Goal: Ask a question

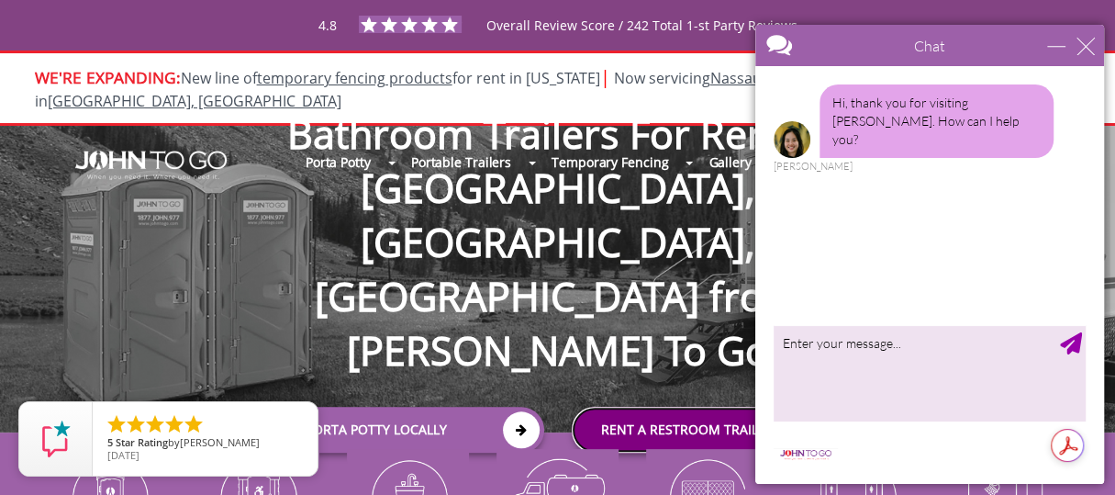
click at [716, 407] on link "rent a RESTROOM TRAILER Nationwide" at bounding box center [739, 430] width 335 height 46
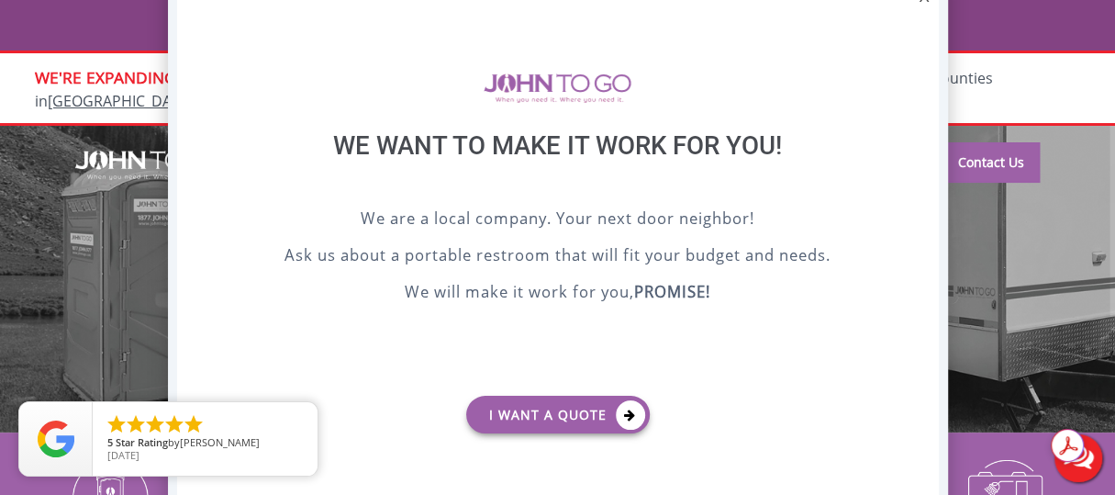
click at [1043, 93] on div at bounding box center [557, 247] width 1115 height 495
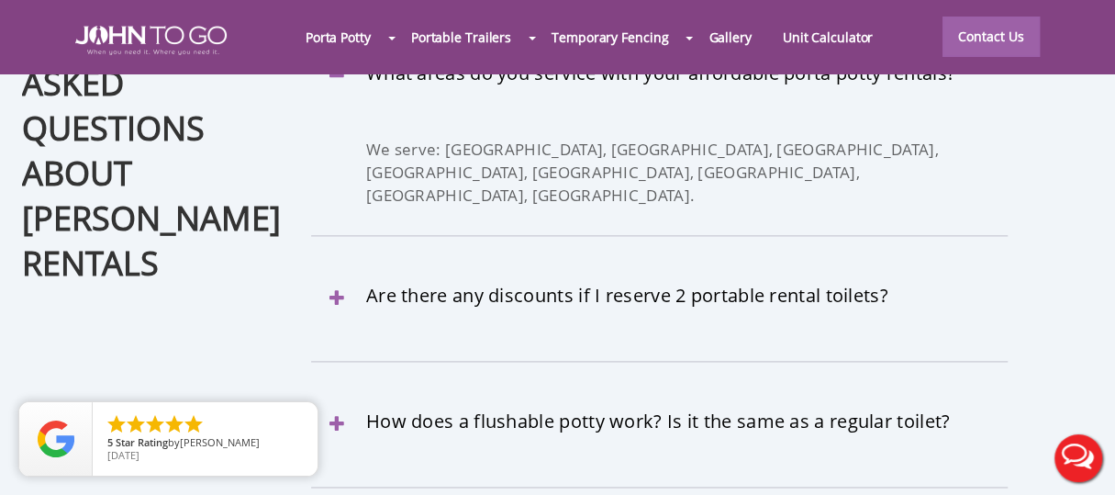
scroll to position [5414, 0]
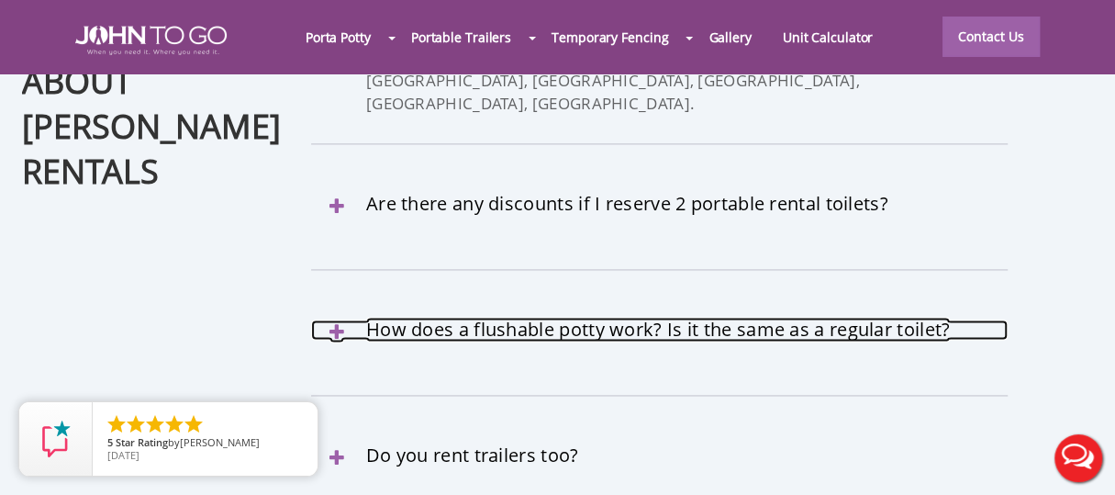
click at [561, 319] on link "How does a flushable potty work? Is it the same as a regular toilet?" at bounding box center [659, 329] width 696 height 20
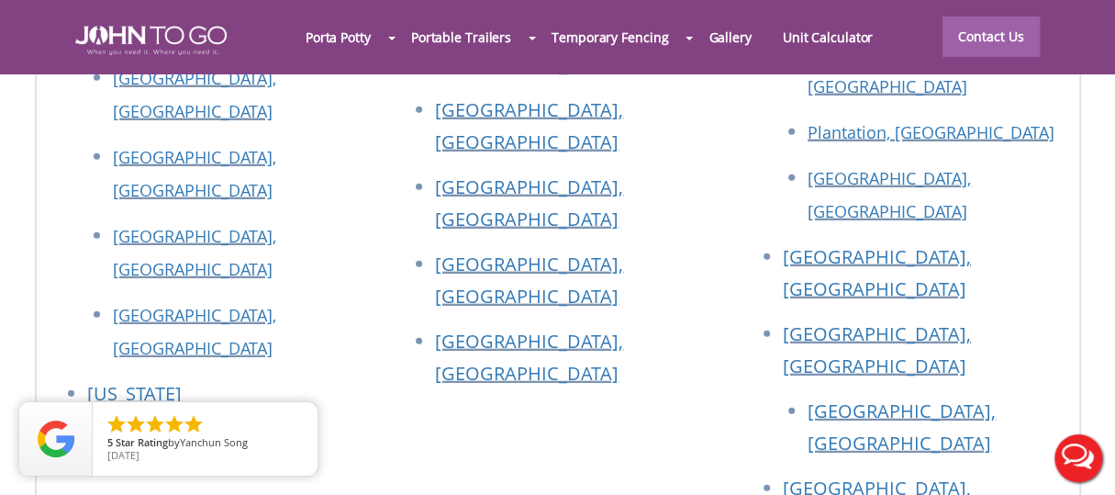
scroll to position [6974, 0]
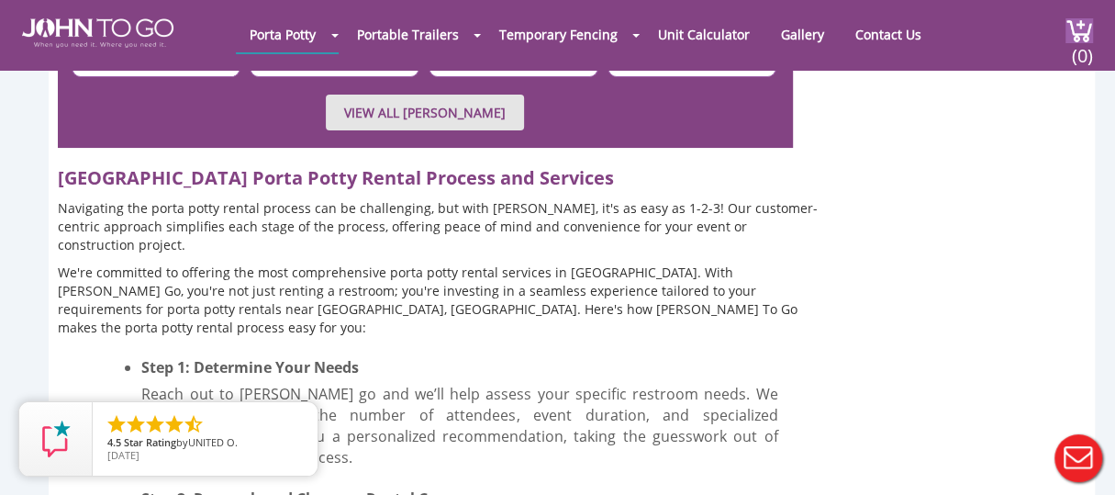
scroll to position [4221, 0]
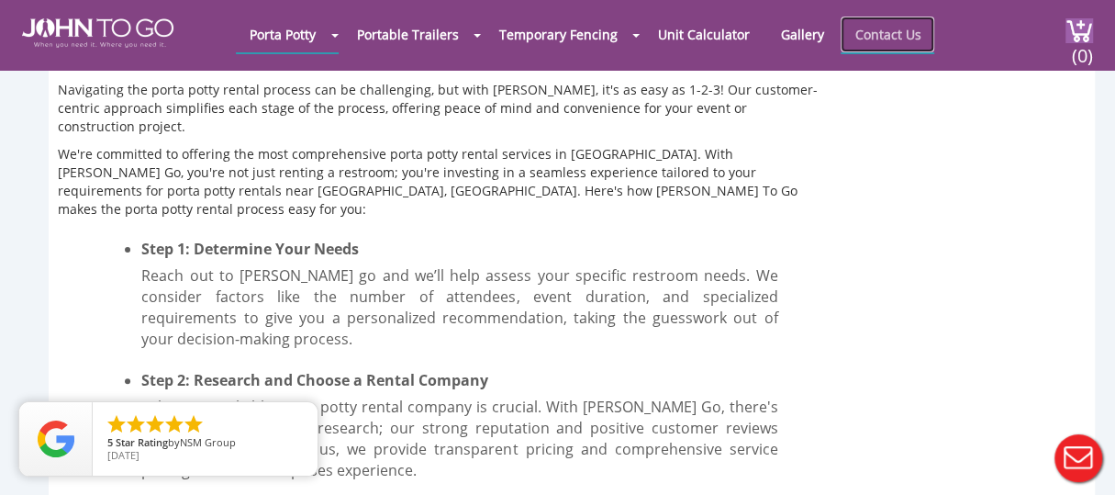
click at [880, 24] on link "Contact Us" at bounding box center [888, 35] width 94 height 36
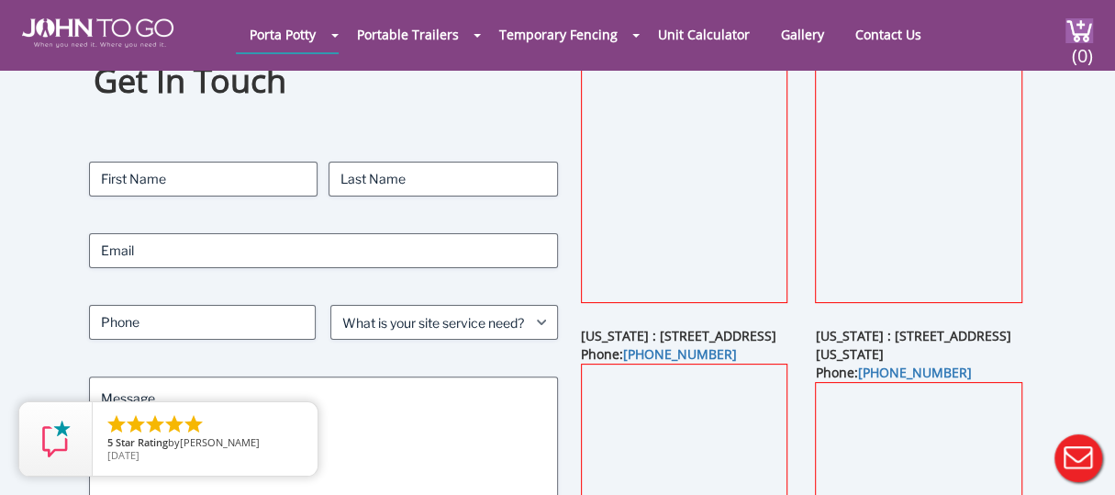
scroll to position [275, 0]
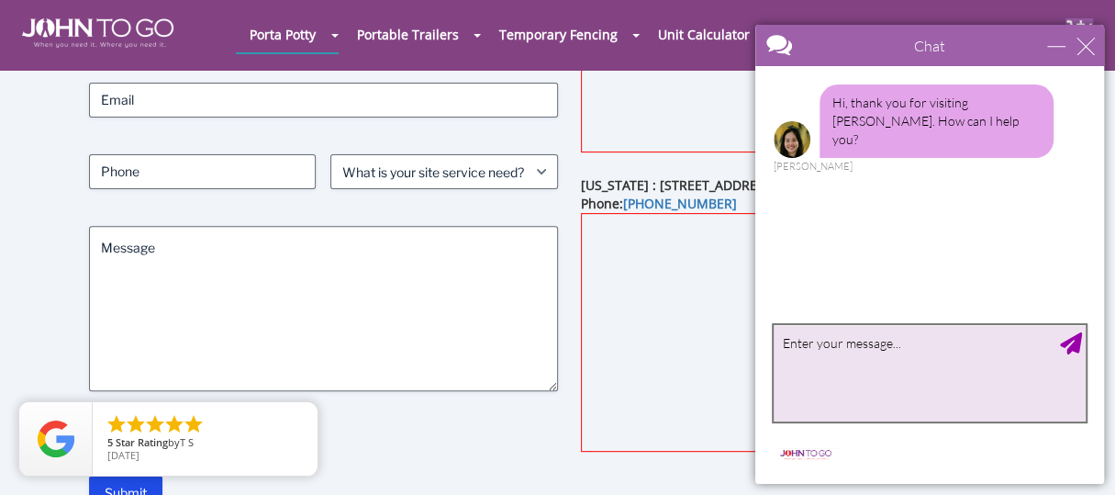
click at [888, 353] on textarea "type your message" at bounding box center [930, 373] width 312 height 96
type textarea "i"
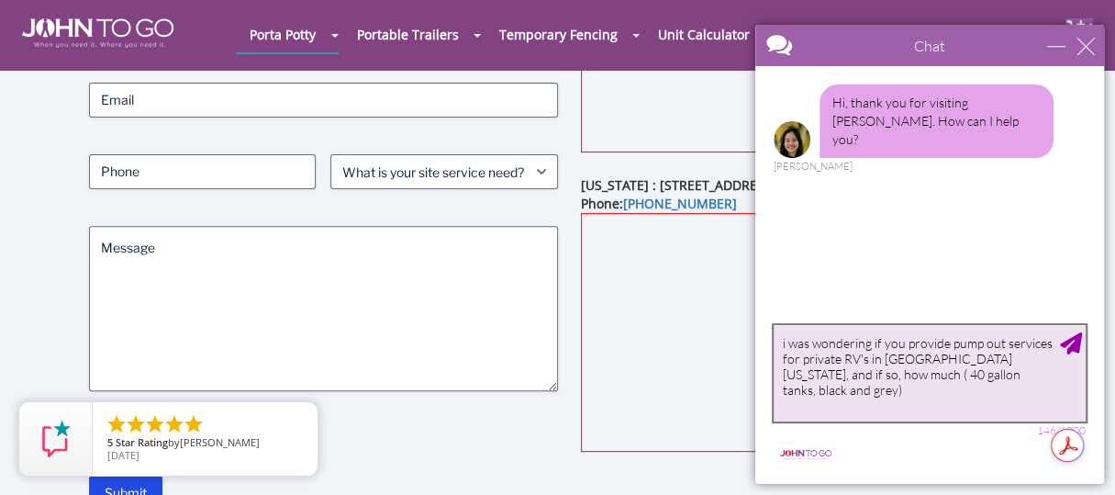
type textarea "i was wondering if you provide pump out services for private RV's in [GEOGRAPHI…"
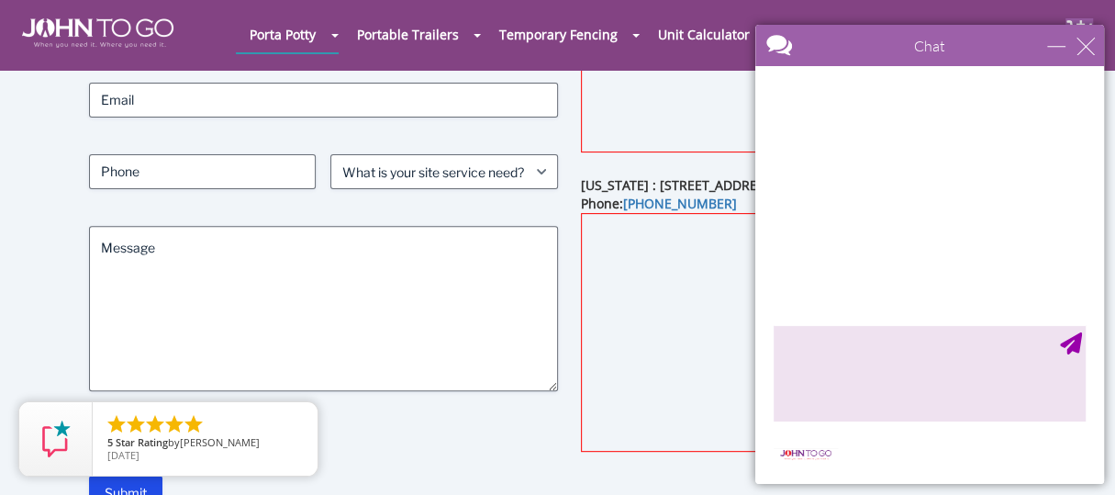
click at [896, 177] on div at bounding box center [929, 192] width 349 height 252
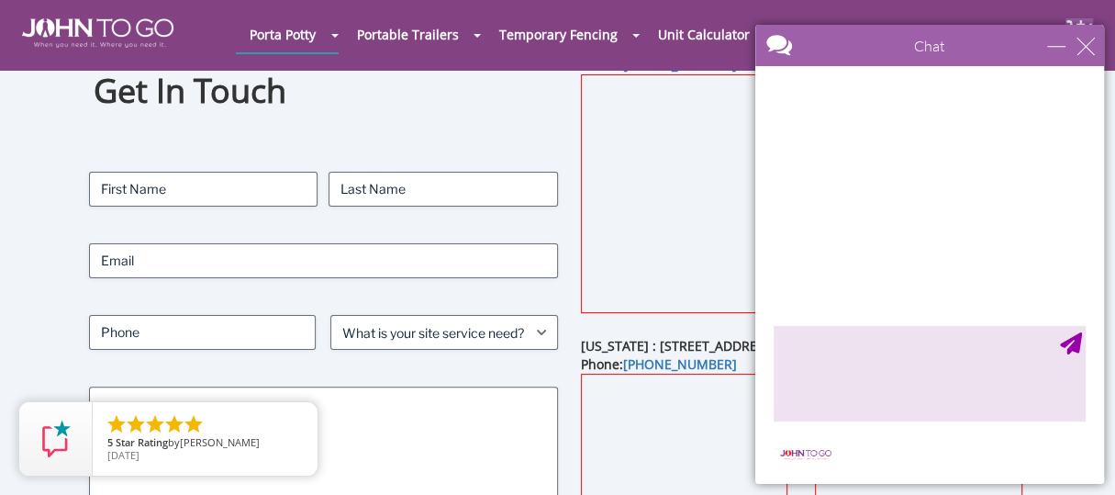
scroll to position [367, 0]
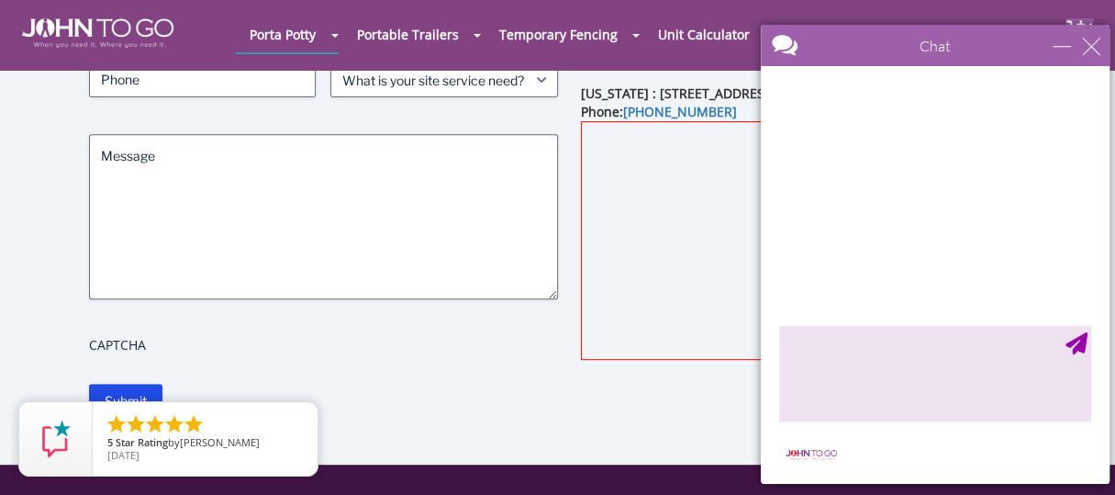
drag, startPoint x: 877, startPoint y: 55, endPoint x: 872, endPoint y: 66, distance: 12.3
click at [872, 66] on div at bounding box center [903, 47] width 284 height 44
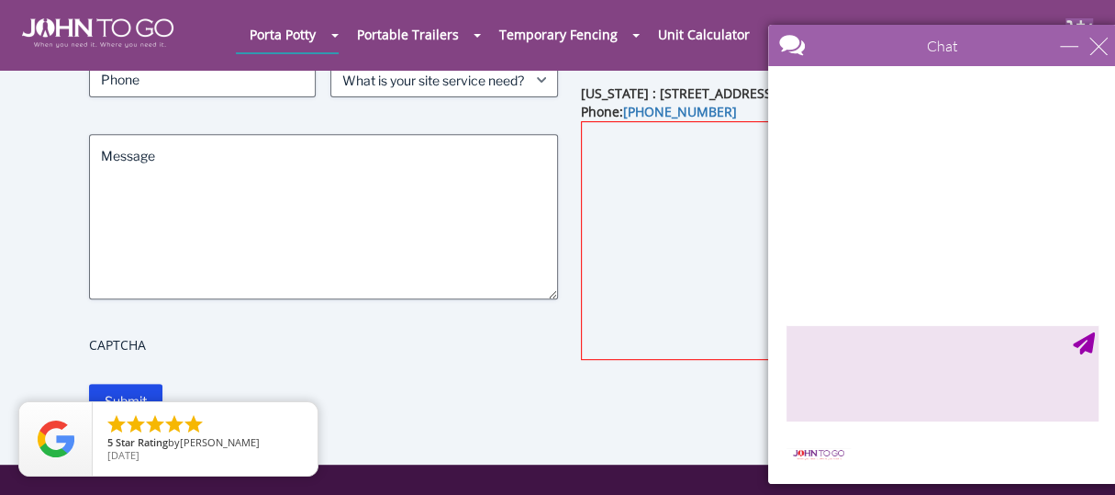
drag, startPoint x: 1622, startPoint y: 65, endPoint x: 891, endPoint y: 101, distance: 732.2
click at [491, 462] on div "Get In Touch Contact Name (Required) First Last Email (Required) Phone (Require…" at bounding box center [558, 112] width 1004 height 706
click at [938, 246] on div at bounding box center [942, 192] width 349 height 252
click at [941, 45] on div at bounding box center [910, 47] width 284 height 44
click at [783, 43] on div at bounding box center [910, 47] width 284 height 44
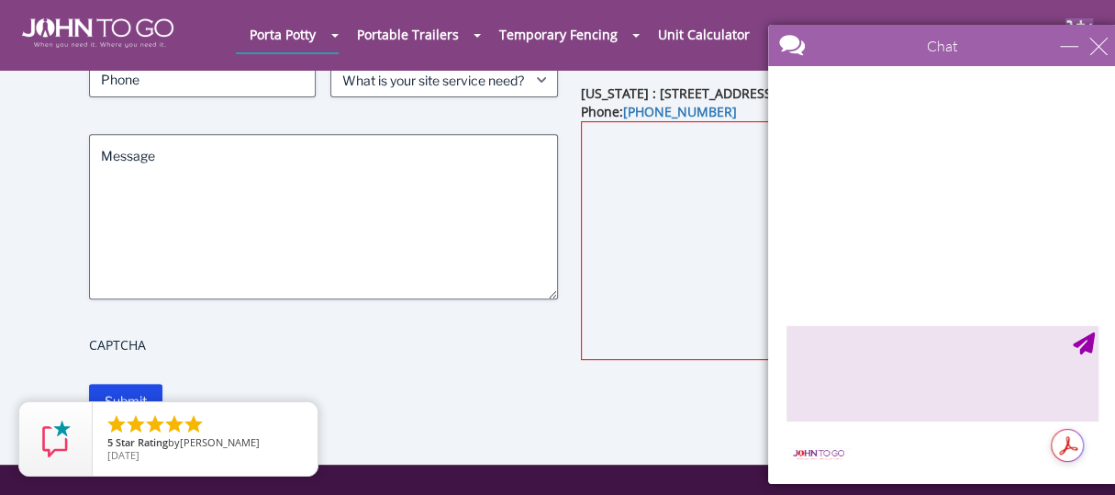
click at [789, 47] on div at bounding box center [910, 47] width 284 height 44
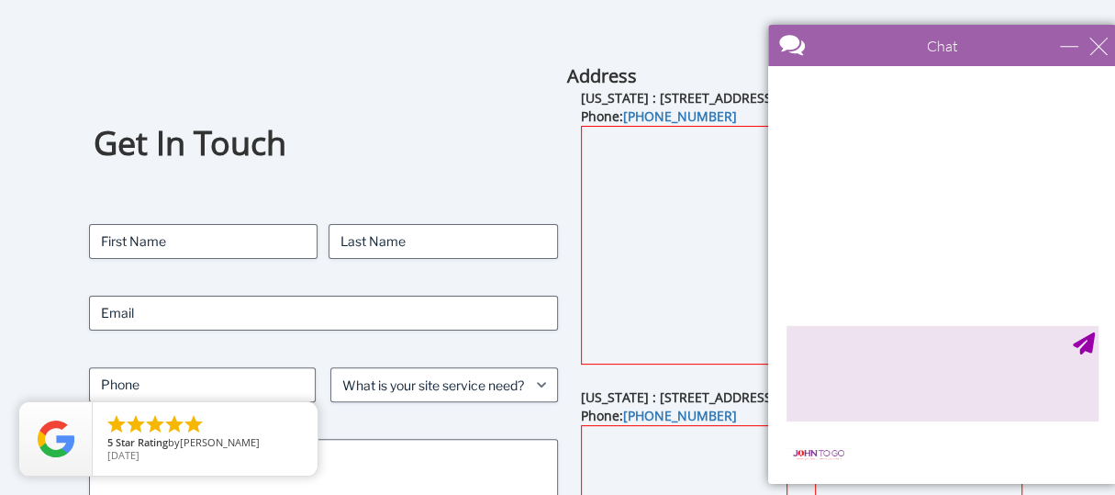
scroll to position [0, 0]
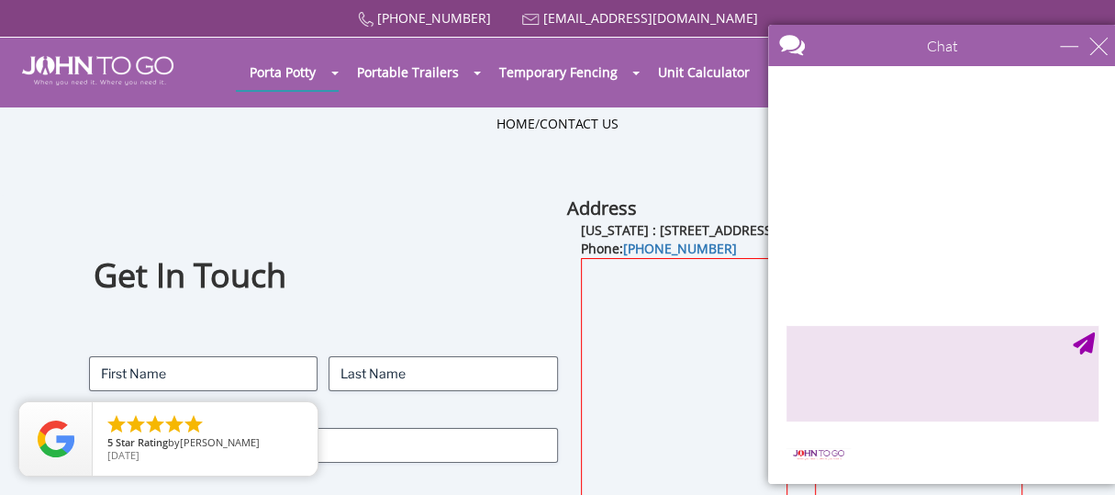
click at [1050, 265] on div at bounding box center [942, 192] width 349 height 252
click at [1090, 34] on div "Chat" at bounding box center [942, 45] width 349 height 41
drag, startPoint x: 1090, startPoint y: 34, endPoint x: 1102, endPoint y: 46, distance: 16.9
click at [1093, 37] on div "Chat" at bounding box center [942, 45] width 349 height 41
click at [1102, 38] on div "close" at bounding box center [1098, 46] width 18 height 18
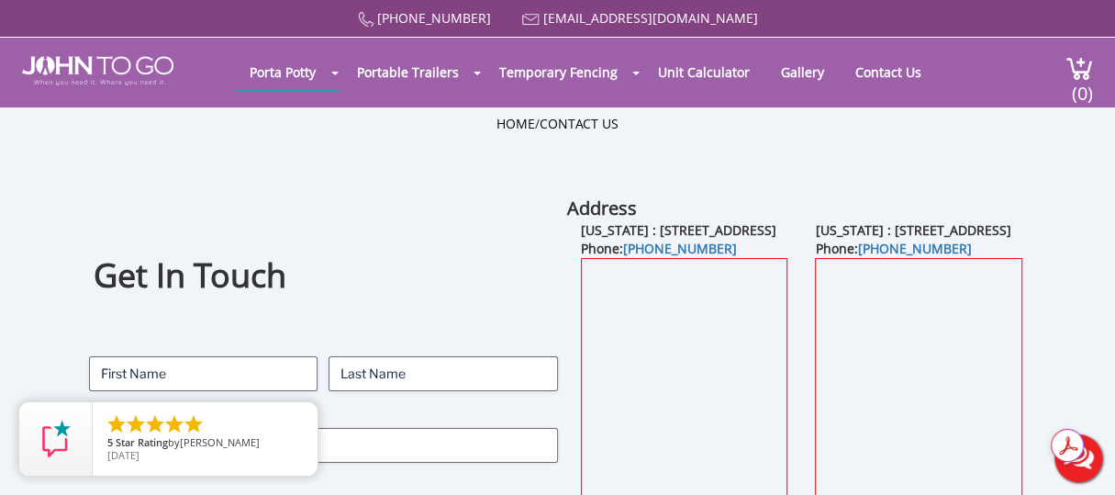
click at [1064, 450] on button "Live Chat" at bounding box center [1078, 457] width 73 height 73
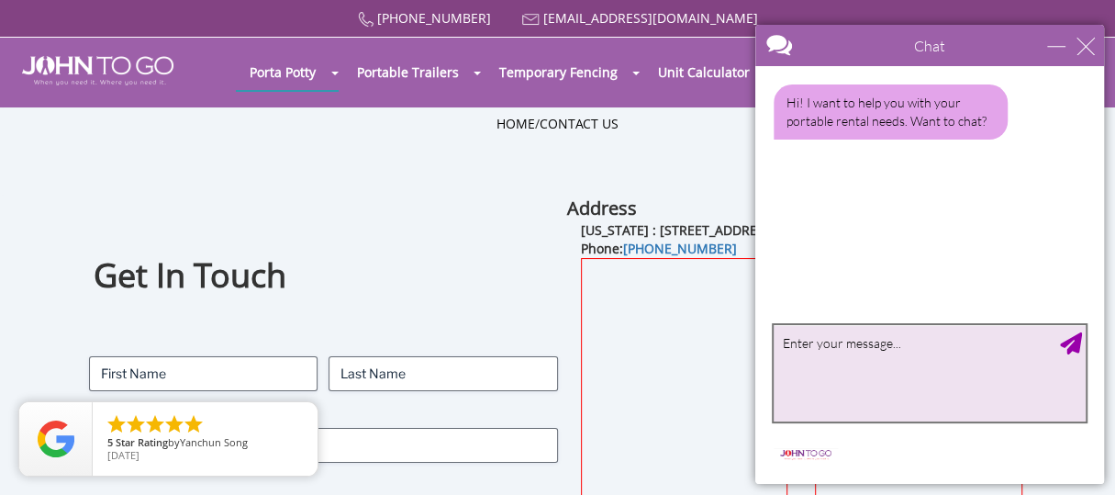
click at [842, 352] on textarea "type your message" at bounding box center [930, 373] width 312 height 96
click at [845, 352] on textarea "type your message" at bounding box center [930, 373] width 312 height 96
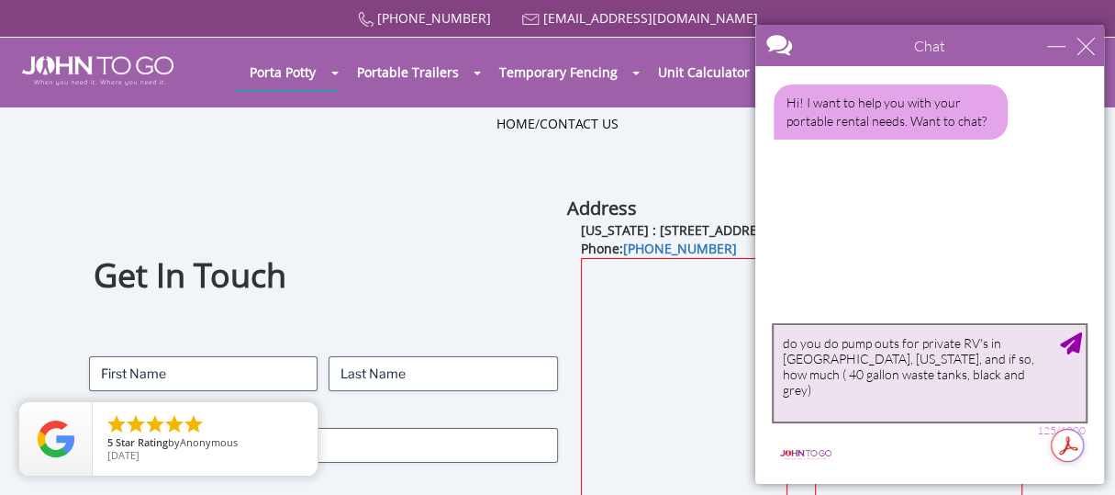
type textarea "do you do pump outs for private RV's in [GEOGRAPHIC_DATA], [US_STATE], and if s…"
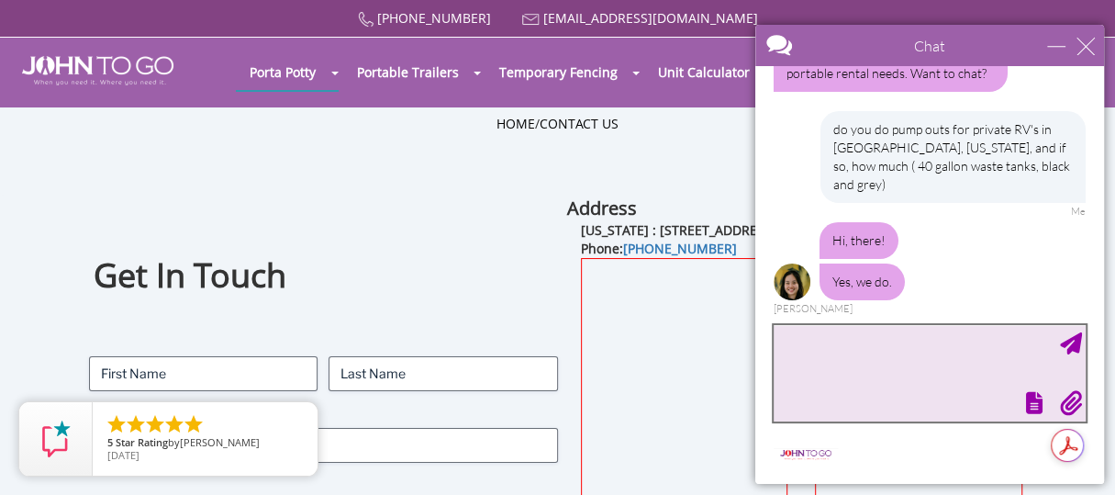
scroll to position [125, 0]
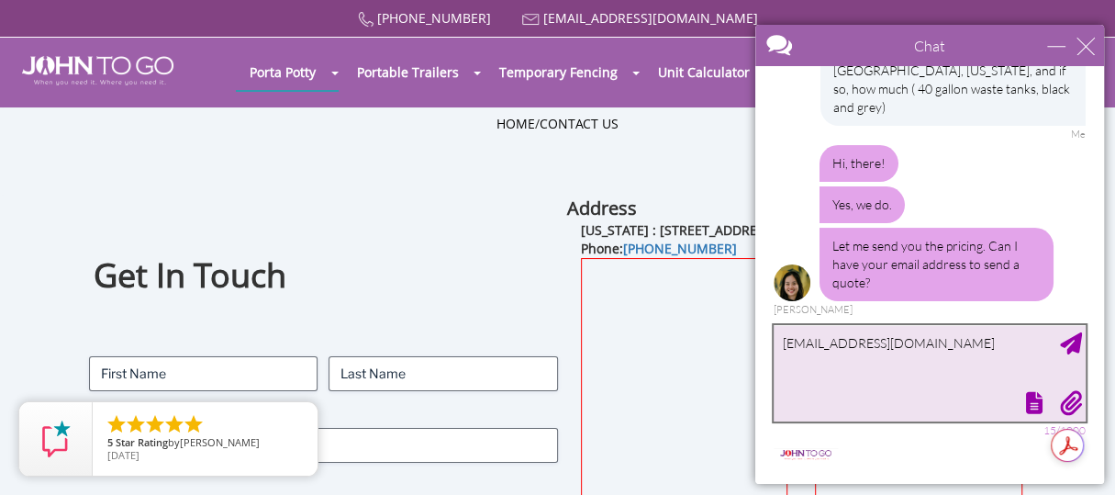
type textarea "[EMAIL_ADDRESS][DOMAIN_NAME]"
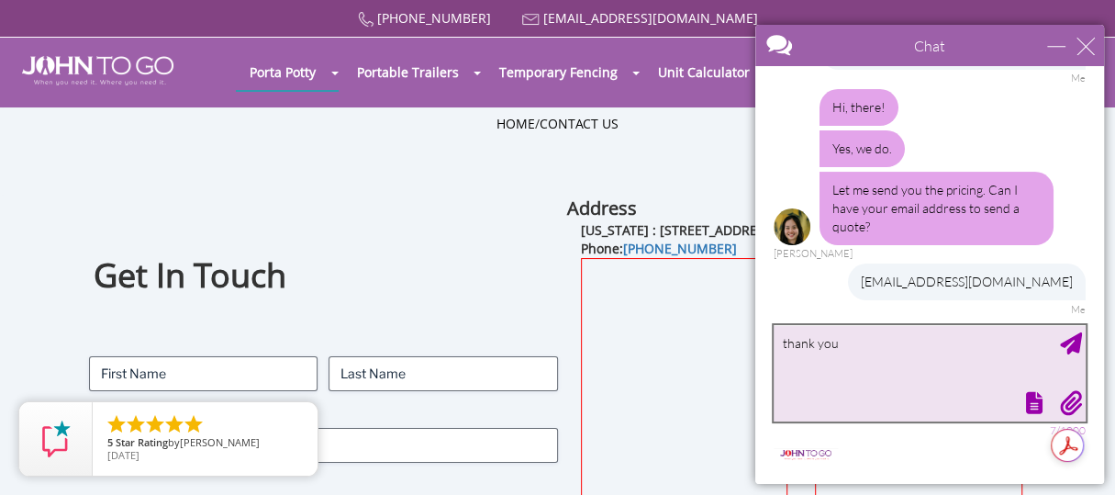
type textarea "thank you"
type textarea "\"
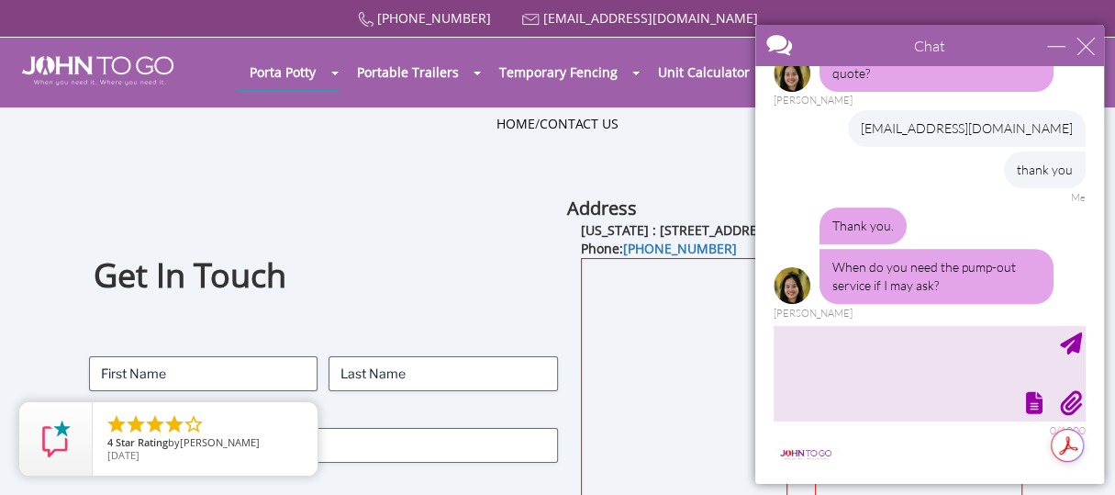
scroll to position [338, 0]
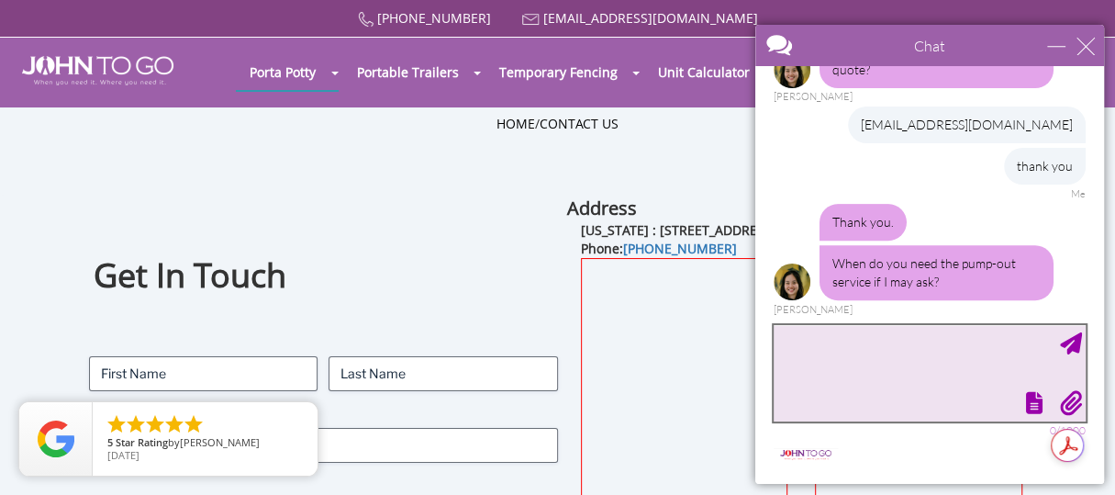
click at [793, 350] on textarea "type your message" at bounding box center [930, 373] width 312 height 96
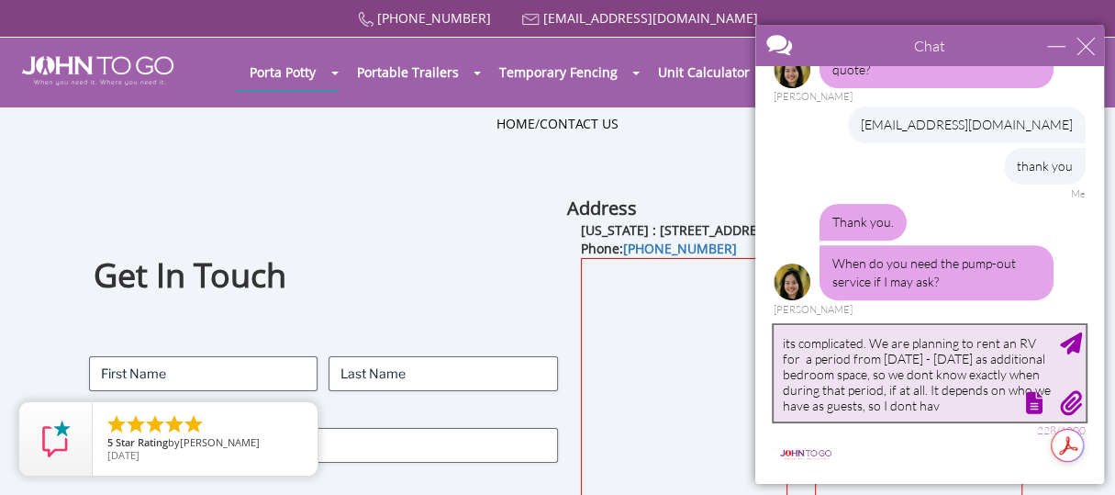
scroll to position [8, 0]
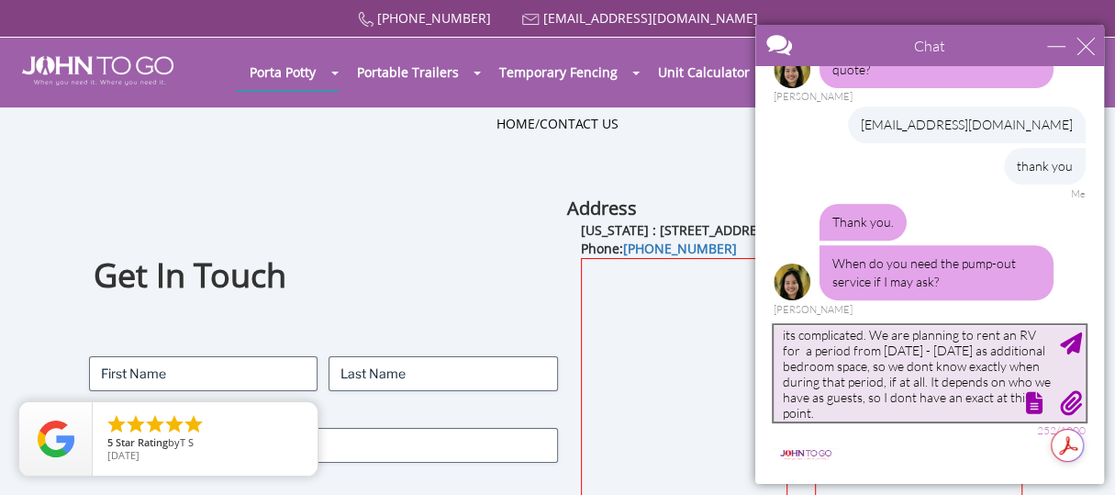
type textarea "its complicated. We are planning to rent an RV for a period from [DATE] - [DATE…"
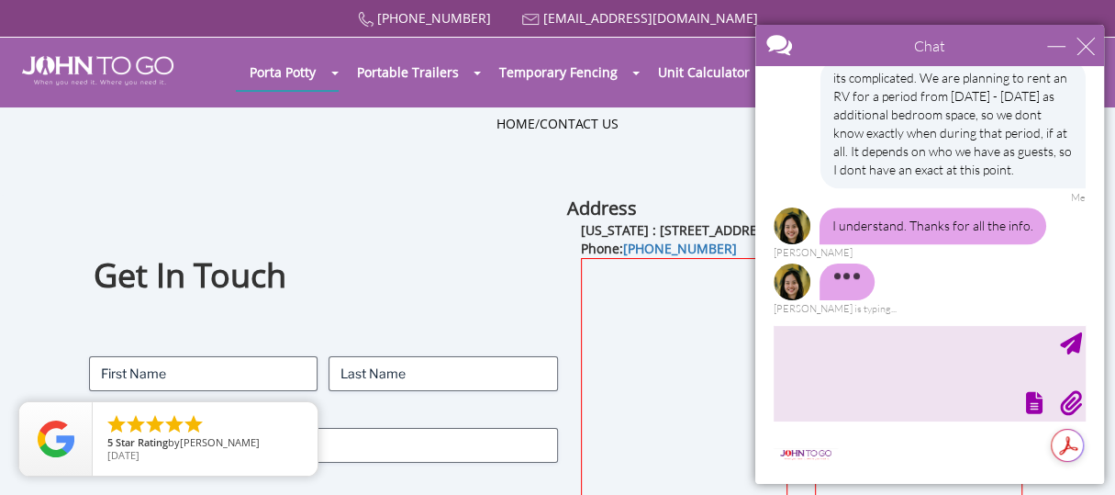
scroll to position [619, 0]
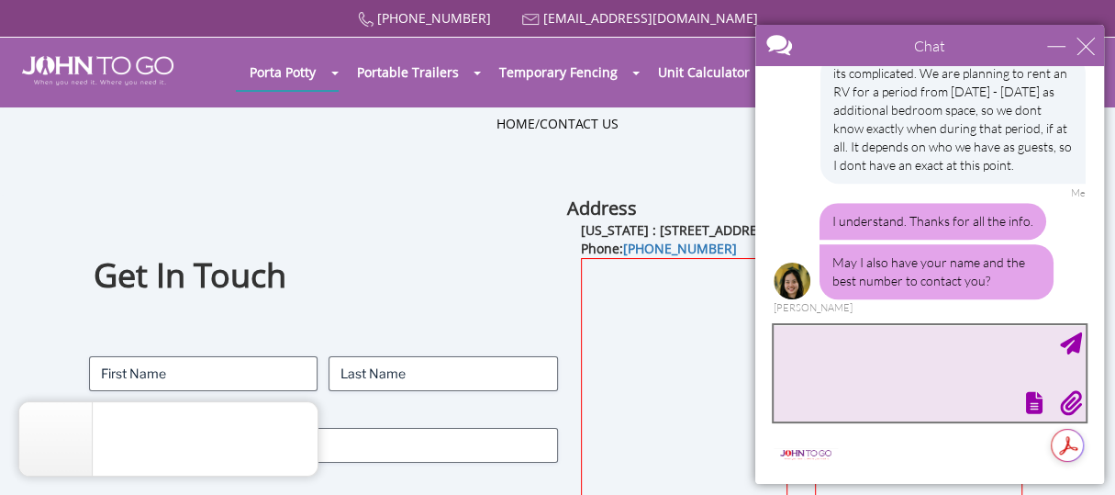
click at [863, 332] on textarea "type your message" at bounding box center [930, 373] width 312 height 96
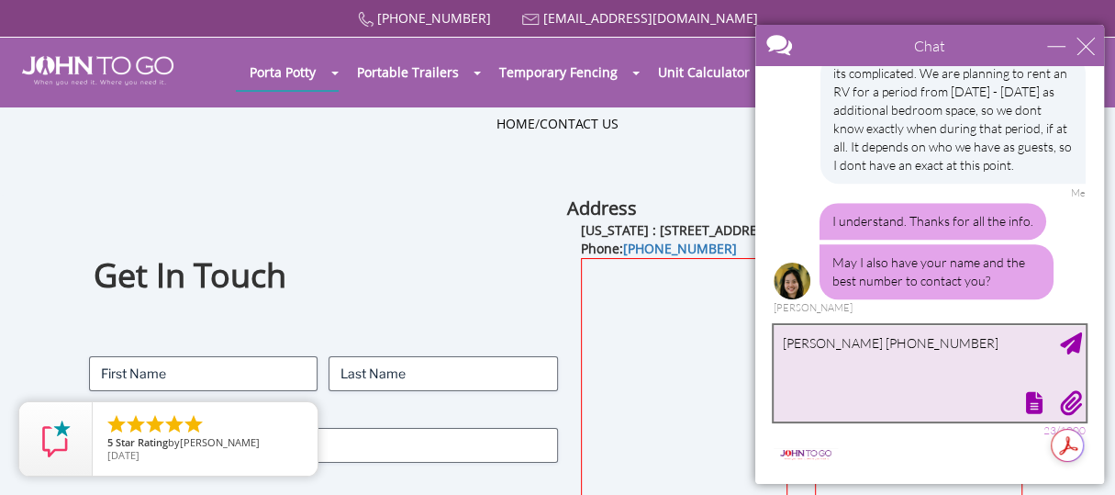
type textarea "[PERSON_NAME] [PHONE_NUMBER]"
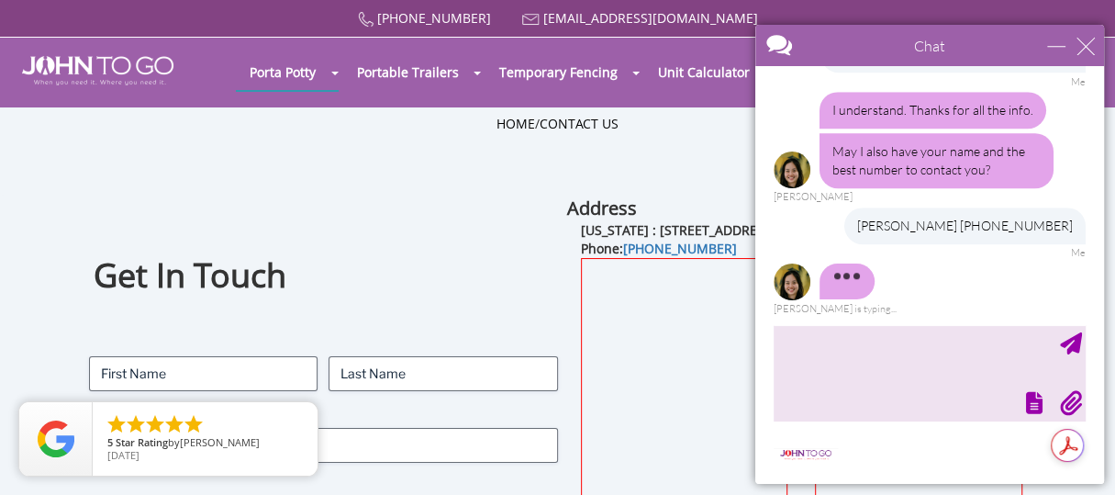
scroll to position [768, 0]
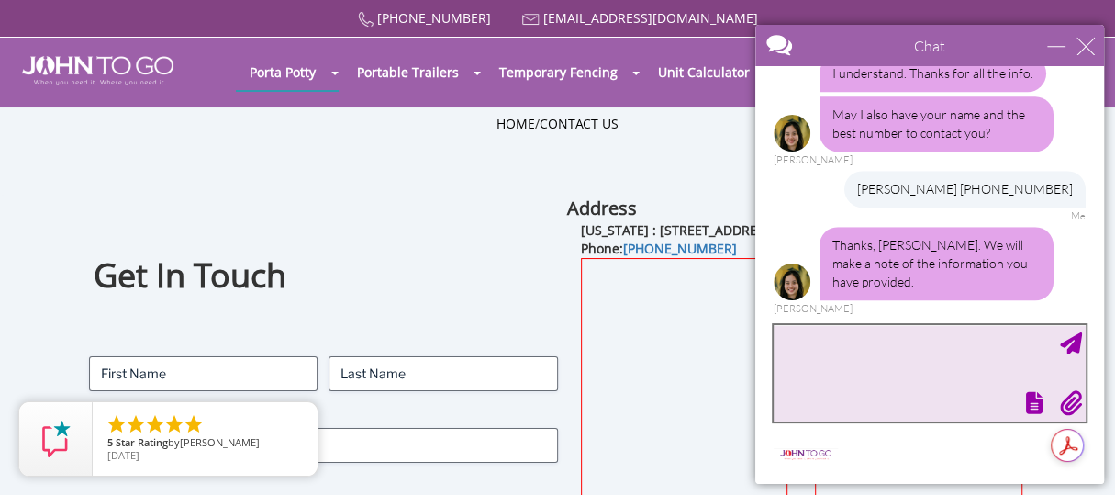
click at [931, 370] on textarea "type your message" at bounding box center [930, 373] width 312 height 96
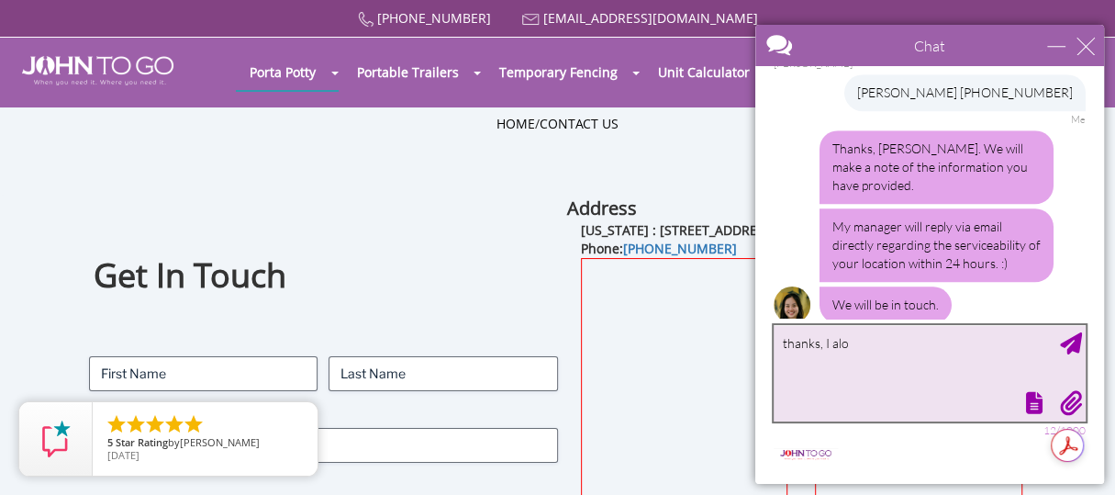
scroll to position [887, 0]
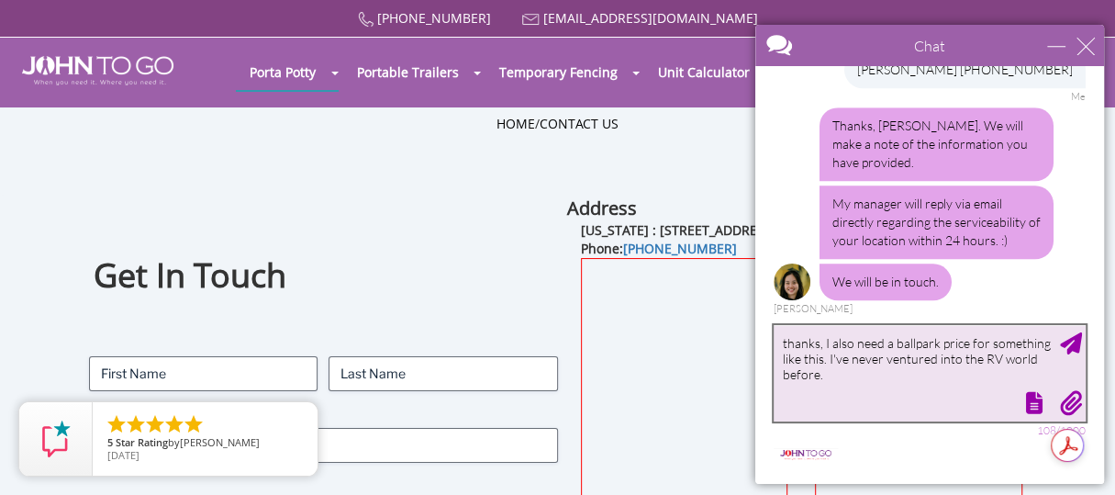
click at [949, 395] on div "✕ thanks, I also need a ballpark price for something like this. I've never vent…" at bounding box center [930, 373] width 312 height 96
type textarea "thanks, I also need a ballpark price for something like this. I've never ventur…"
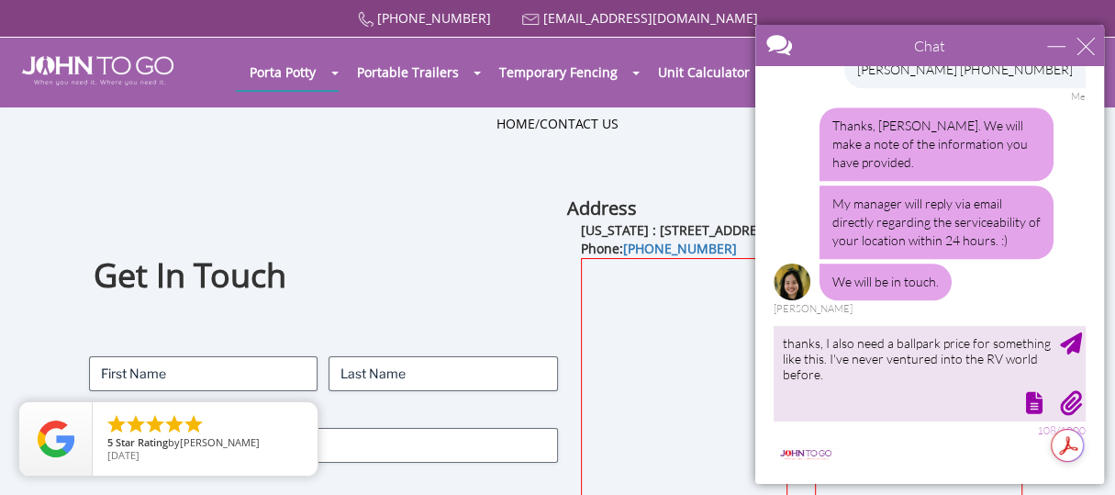
click at [979, 399] on div at bounding box center [928, 401] width 316 height 26
click at [929, 390] on div at bounding box center [928, 401] width 316 height 26
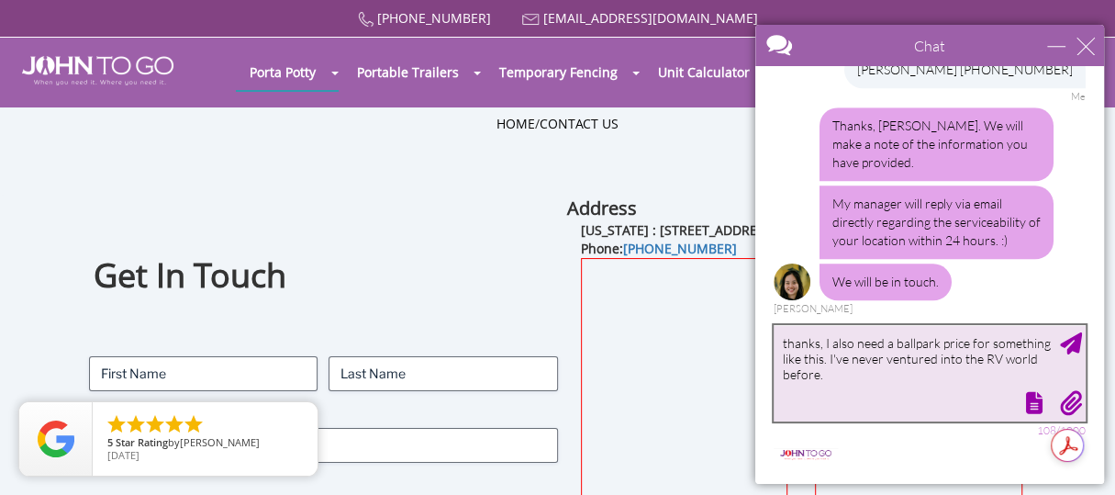
click at [873, 373] on textarea "thanks, I also need a ballpark price for something like this. I've never ventur…" at bounding box center [930, 373] width 312 height 96
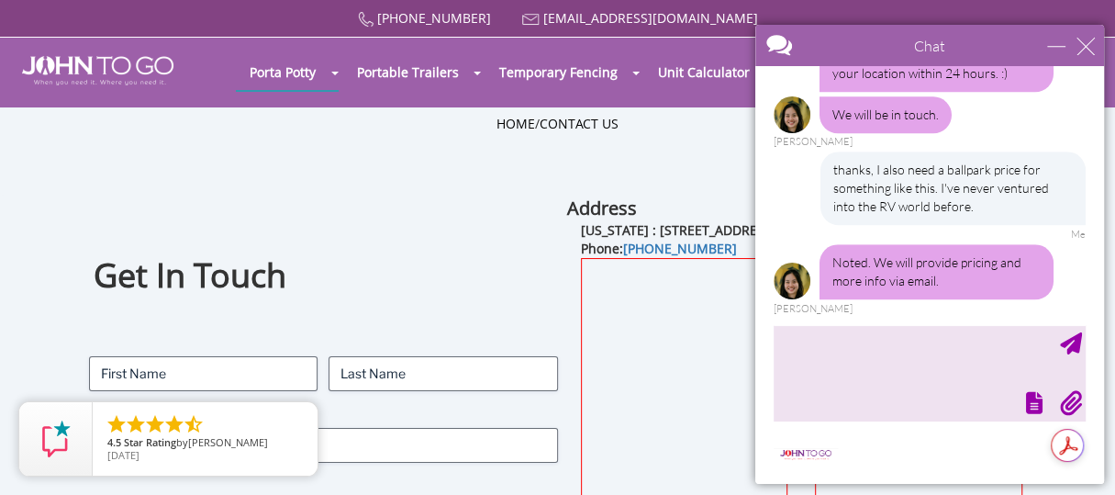
scroll to position [1113, 0]
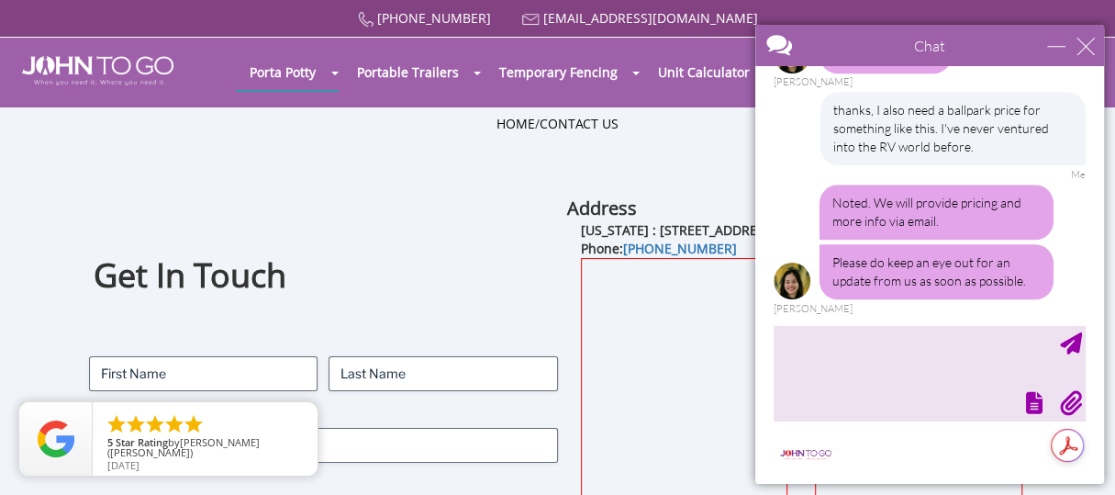
click at [842, 321] on div at bounding box center [929, 275] width 349 height 418
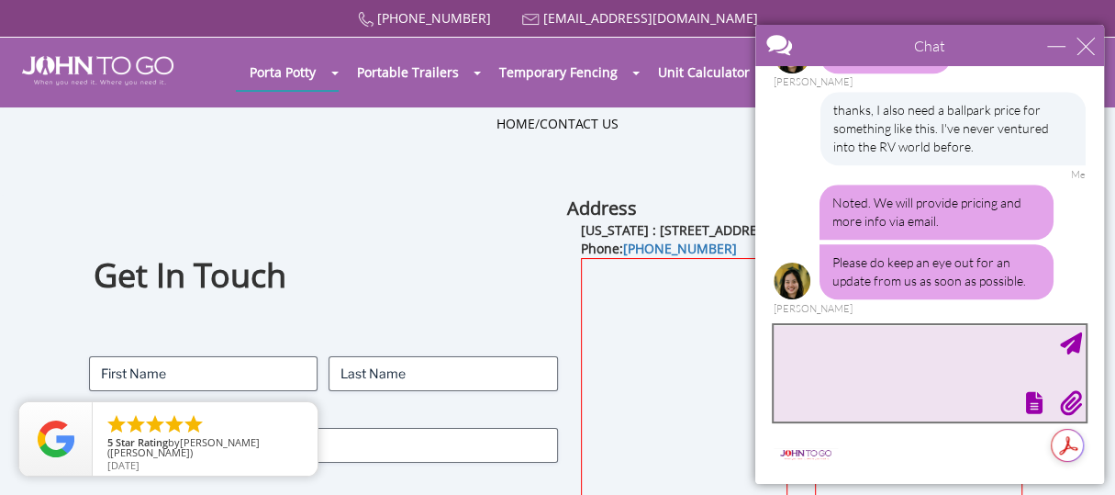
click at [841, 346] on textarea "type your message" at bounding box center [930, 373] width 312 height 96
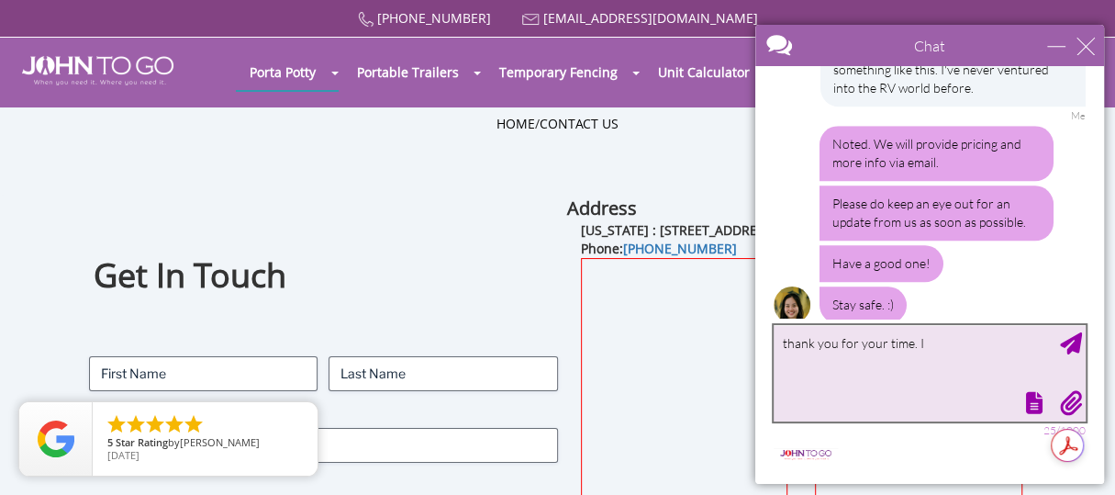
scroll to position [1196, 0]
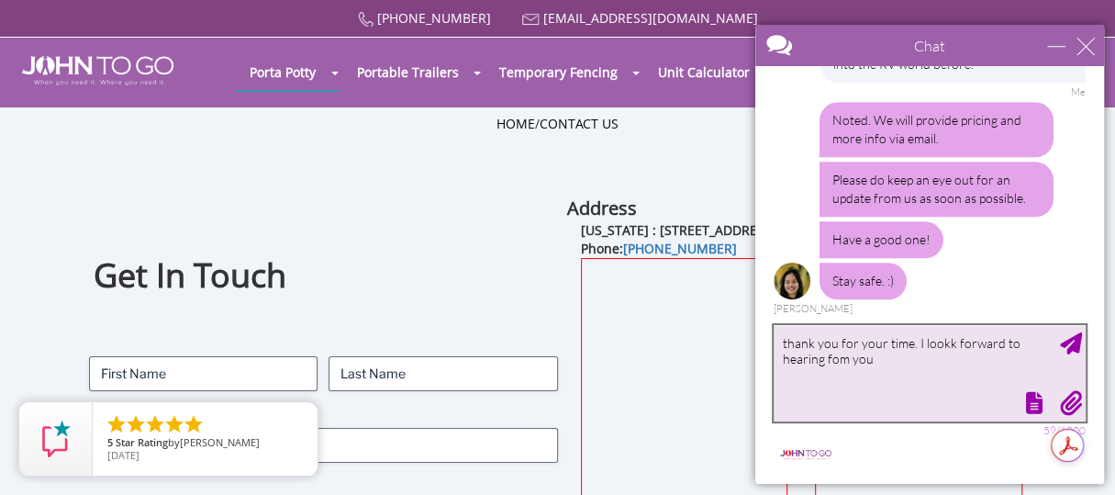
type textarea "thank you for your time. I lookk forward to hearing fom you"
